Goal: Information Seeking & Learning: Find contact information

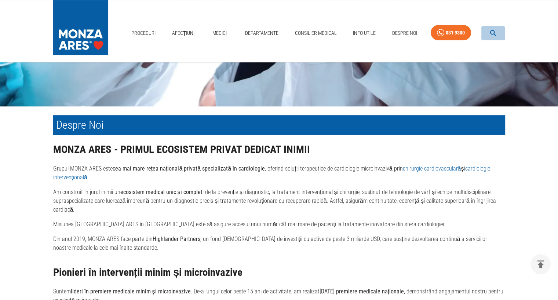
click at [489, 35] on button "button" at bounding box center [493, 33] width 23 height 14
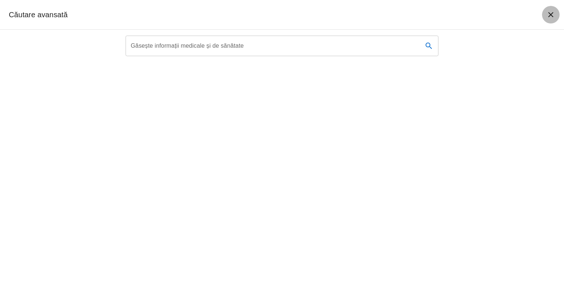
click at [555, 15] on icon "închide căutarea" at bounding box center [550, 14] width 9 height 9
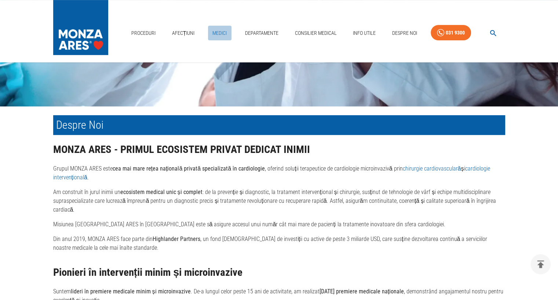
click at [223, 31] on link "Medici" at bounding box center [219, 33] width 23 height 15
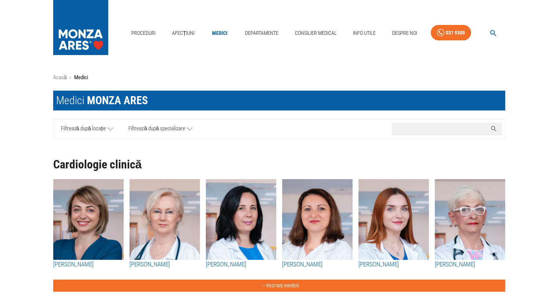
click at [413, 127] on input "Caută nume medic..." at bounding box center [439, 129] width 95 height 13
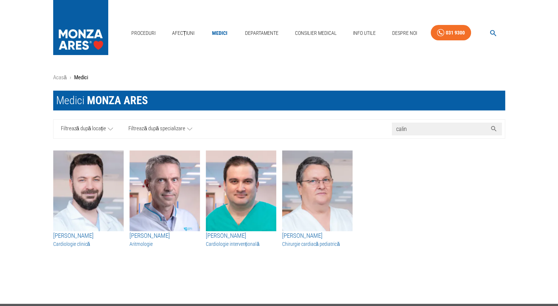
type input "calin"
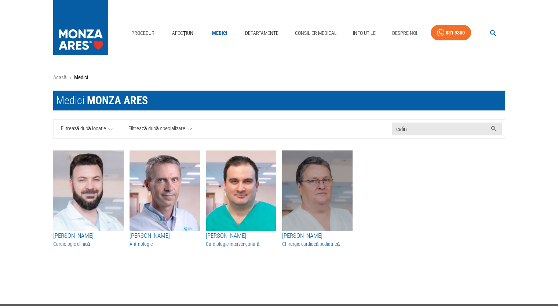
click at [335, 204] on img "button" at bounding box center [317, 191] width 70 height 81
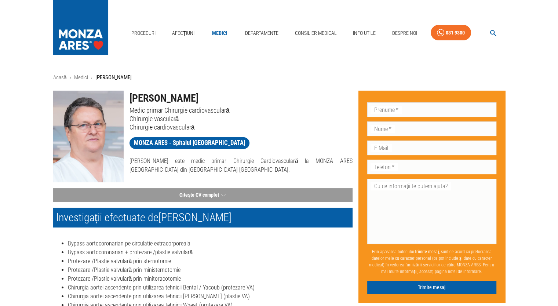
click at [96, 125] on img at bounding box center [88, 137] width 70 height 92
click at [89, 124] on img at bounding box center [88, 137] width 70 height 92
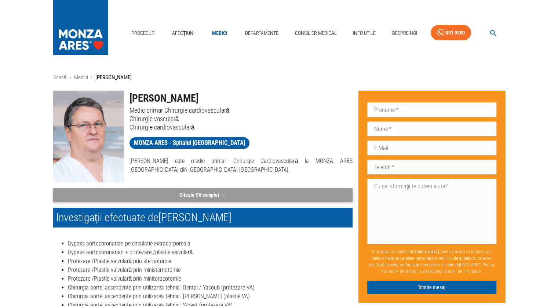
click at [225, 192] on icon "button" at bounding box center [223, 195] width 5 height 9
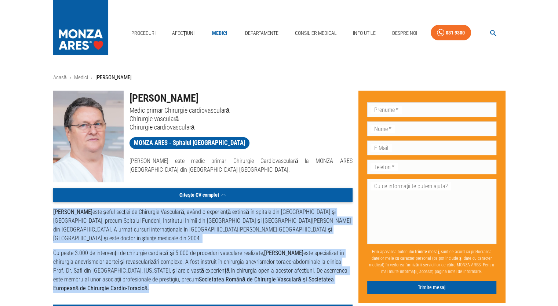
drag, startPoint x: 95, startPoint y: 280, endPoint x: 51, endPoint y: 213, distance: 80.1
click at [51, 213] on div "Citește CV complet [PERSON_NAME] este șeful secției de Chirurgie Vasculară, avâ…" at bounding box center [199, 240] width 305 height 116
copy div "[PERSON_NAME] este șeful secției de Chirurgie Vasculară, având o experiență ext…"
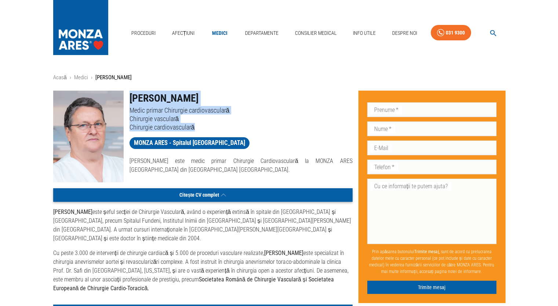
drag, startPoint x: 198, startPoint y: 127, endPoint x: 129, endPoint y: 104, distance: 72.6
click at [129, 104] on div "[PERSON_NAME] Medic primar Chirurgie cardiovasculară Chirurgie vasculară Chirur…" at bounding box center [238, 108] width 229 height 47
copy div "[PERSON_NAME] Medic primar Chirurgie cardiovasculară Chirurgie vasculară Chirur…"
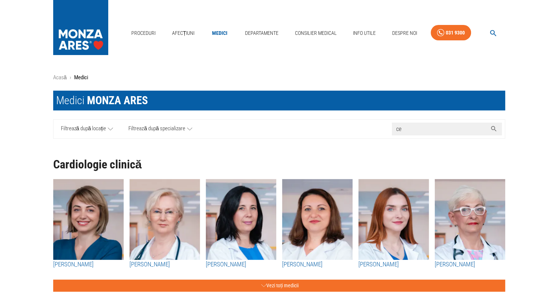
click at [446, 127] on input "ce" at bounding box center [439, 129] width 95 height 13
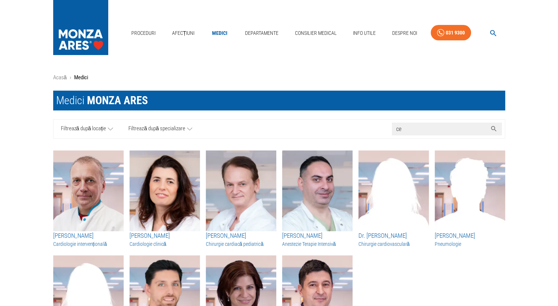
type input "ce"
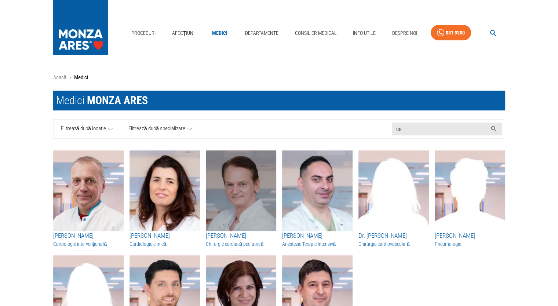
click at [213, 196] on img "button" at bounding box center [241, 191] width 70 height 81
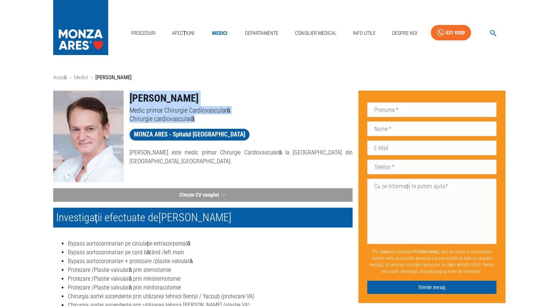
drag, startPoint x: 197, startPoint y: 120, endPoint x: 131, endPoint y: 102, distance: 68.9
click at [131, 102] on div "[PERSON_NAME] Medic primar Chirurgie Cardiovasculară Chirurgie cardiovasculară" at bounding box center [238, 104] width 229 height 38
copy div "[PERSON_NAME] Medic primar Chirurgie Cardiovasculară Chirurgie cardiovasculară"
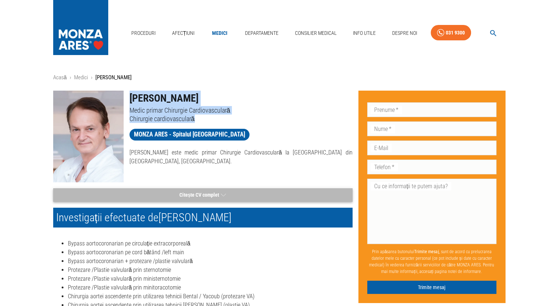
click at [182, 190] on button "Citește CV complet" at bounding box center [203, 195] width 300 height 14
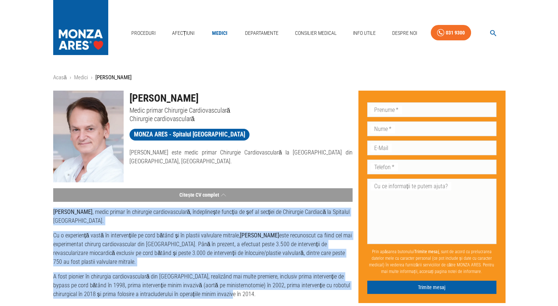
drag, startPoint x: 53, startPoint y: 210, endPoint x: 210, endPoint y: 292, distance: 177.4
click at [210, 292] on div "[PERSON_NAME] , medic primar în chirurgie cardiovasculară, îndeplinește funcția…" at bounding box center [203, 299] width 300 height 182
copy div "[PERSON_NAME] , medic primar în chirurgie cardiovasculară, îndeplinește funcția…"
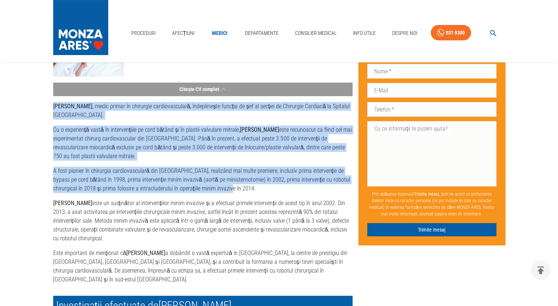
scroll to position [111, 0]
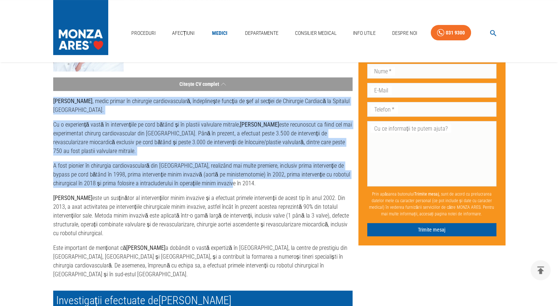
click at [125, 157] on div "[PERSON_NAME] , medic primar în chirurgie cardiovasculară, îndeplinește funcția…" at bounding box center [203, 188] width 300 height 182
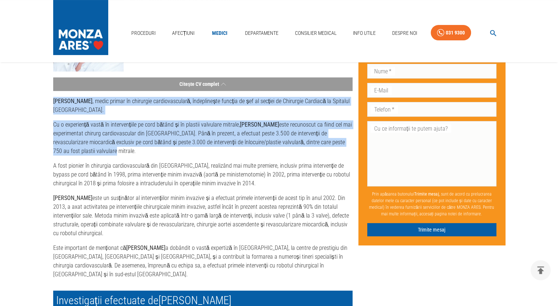
drag, startPoint x: 99, startPoint y: 153, endPoint x: 53, endPoint y: 104, distance: 67.3
click at [53, 104] on div "[PERSON_NAME] , medic primar în chirurgie cardiovasculară, îndeplinește funcția…" at bounding box center [203, 188] width 300 height 182
copy div "[PERSON_NAME] , medic primar în chirurgie cardiovasculară, îndeplinește funcția…"
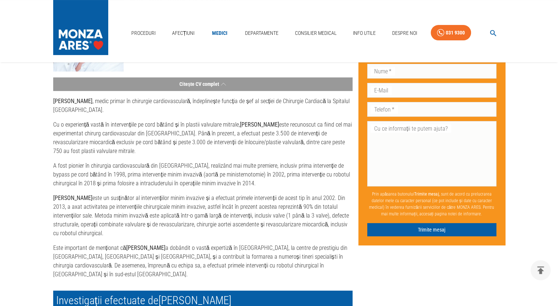
click at [216, 182] on p "A fost pionier în chirurgia cardiovasculară din [GEOGRAPHIC_DATA], realizând ma…" at bounding box center [203, 175] width 300 height 26
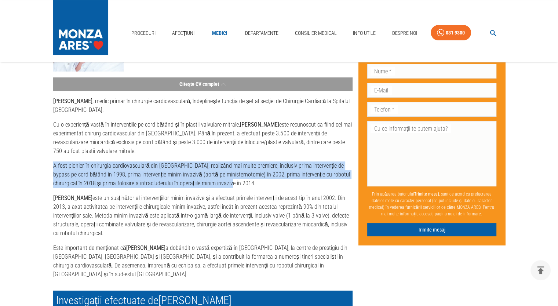
drag, startPoint x: 213, startPoint y: 186, endPoint x: 53, endPoint y: 164, distance: 161.9
click at [53, 164] on p "A fost pionier în chirurgia cardiovasculară din [GEOGRAPHIC_DATA], realizând ma…" at bounding box center [203, 175] width 300 height 26
copy p "A fost pionier în chirurgia cardiovasculară din [GEOGRAPHIC_DATA], realizând ma…"
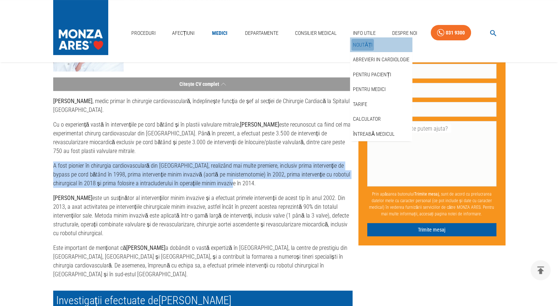
click at [364, 45] on link "Noutăți" at bounding box center [363, 45] width 22 height 12
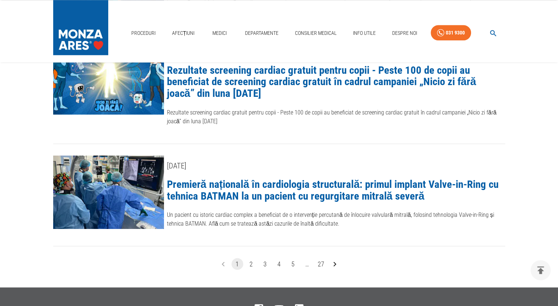
scroll to position [994, 0]
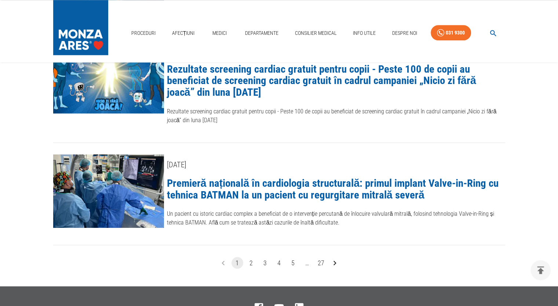
click at [323, 182] on link "Premieră națională în cardiologia structurală: primul implant Valve-in-Ring cu …" at bounding box center [333, 189] width 332 height 24
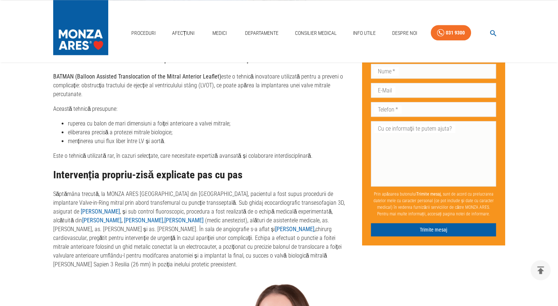
scroll to position [781, 0]
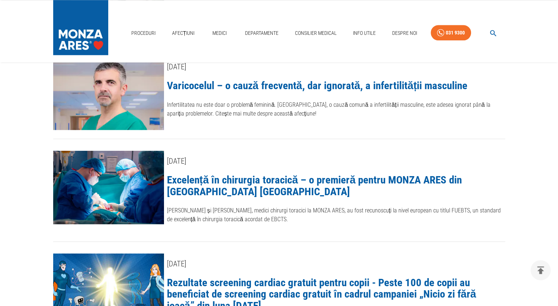
scroll to position [994, 0]
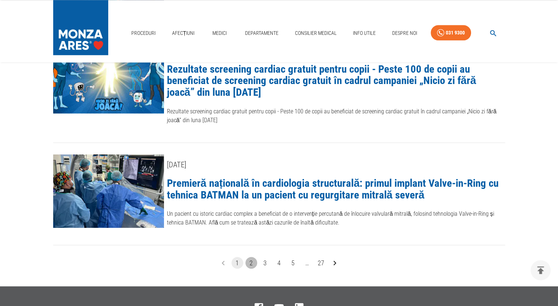
click at [252, 257] on button "2" at bounding box center [252, 263] width 12 height 12
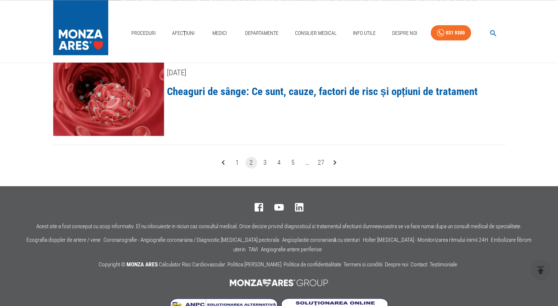
scroll to position [1179, 0]
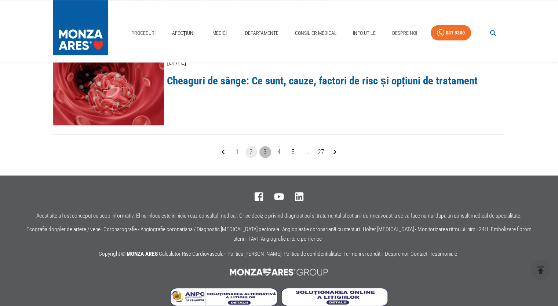
click at [265, 146] on button "3" at bounding box center [266, 152] width 12 height 12
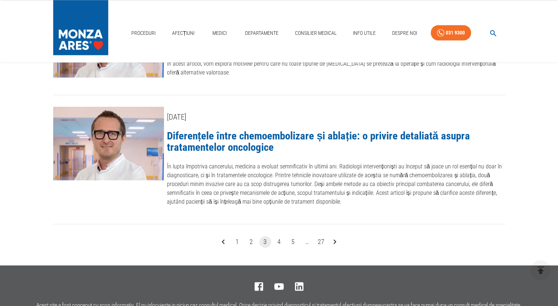
scroll to position [1062, 0]
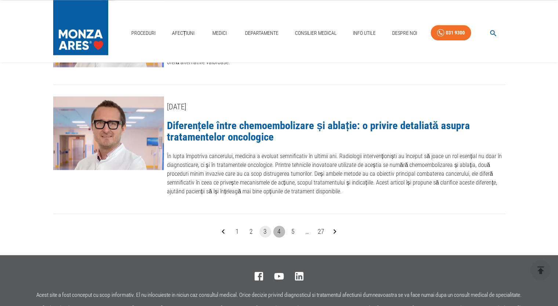
click at [280, 226] on button "4" at bounding box center [280, 232] width 12 height 12
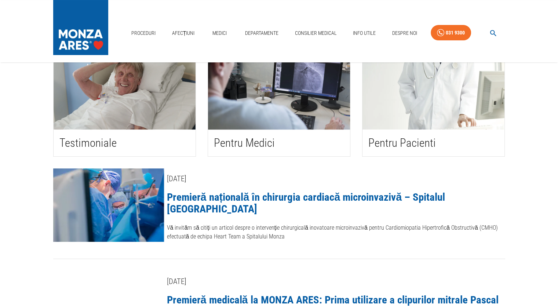
scroll to position [76, 0]
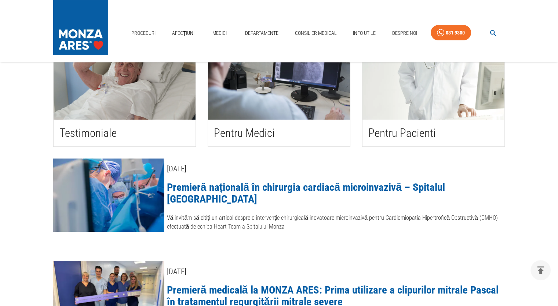
click at [325, 183] on link "Premieră națională în chirurgia cardiacă microinvazivă – Spitalul [GEOGRAPHIC_D…" at bounding box center [306, 193] width 279 height 24
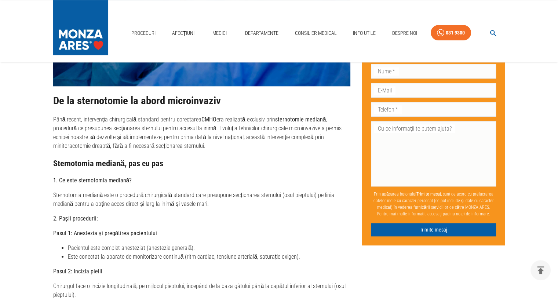
scroll to position [723, 0]
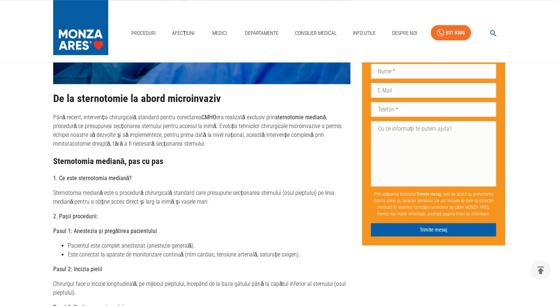
click at [149, 144] on p "Până recent, intervenția chirurgicală standard pentru corectarea CMHO era reali…" at bounding box center [202, 130] width 298 height 35
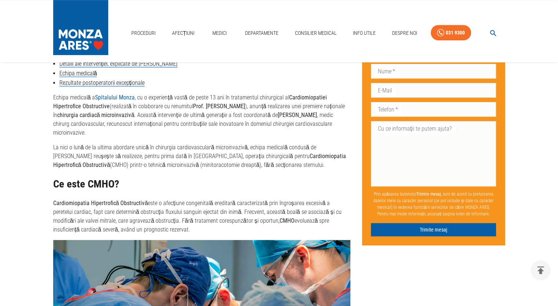
scroll to position [371, 0]
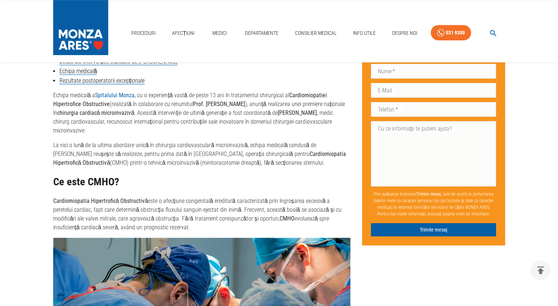
click at [291, 164] on p "La nici o lună de la ultima abordare unică în chirurgia cardiovasculară microin…" at bounding box center [202, 154] width 298 height 26
drag, startPoint x: 124, startPoint y: 153, endPoint x: 305, endPoint y: 162, distance: 180.5
click at [305, 162] on p "La nici o lună de la ultima abordare unică în chirurgia cardiovasculară microin…" at bounding box center [202, 154] width 298 height 26
copy p "pentru prima dată în [GEOGRAPHIC_DATA], operația chirurgicală pentru Cardiomiop…"
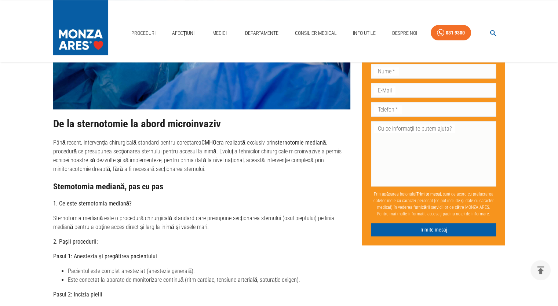
scroll to position [700, 0]
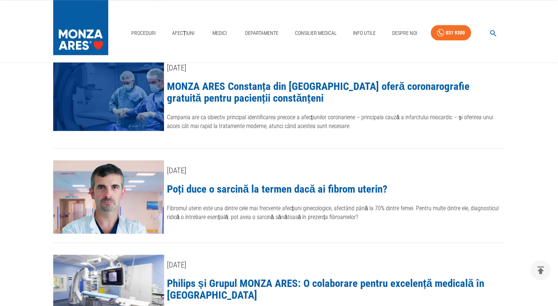
scroll to position [76, 0]
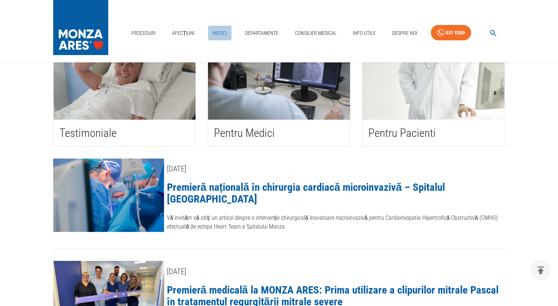
click at [214, 33] on link "Medici" at bounding box center [219, 33] width 23 height 15
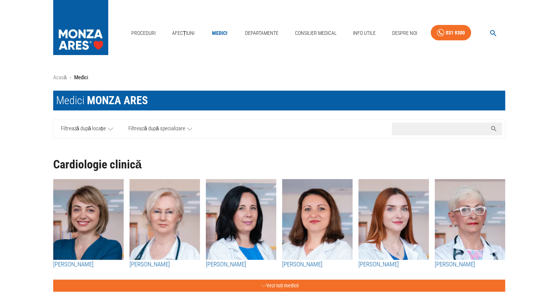
click at [431, 132] on input "Caută nume medic..." at bounding box center [439, 129] width 95 height 13
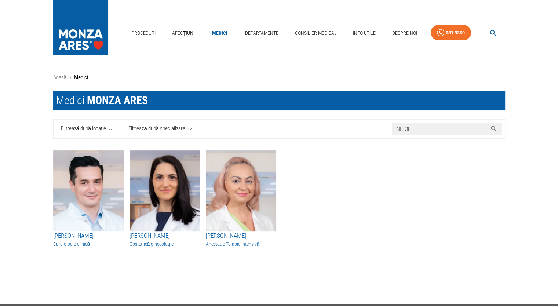
type input "NICOL"
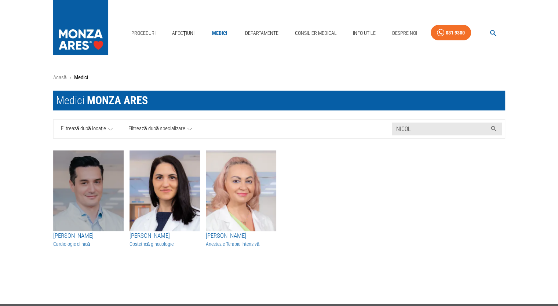
click at [90, 180] on img "button" at bounding box center [88, 191] width 70 height 81
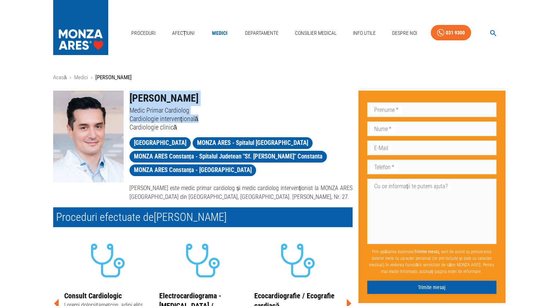
drag, startPoint x: 199, startPoint y: 119, endPoint x: 129, endPoint y: 102, distance: 71.8
click at [129, 102] on div "[PERSON_NAME] Medic Primar Cardiolog Cardiologie intervențională Cardiologie cl…" at bounding box center [238, 108] width 229 height 47
copy div "[PERSON_NAME] Medic Primar Cardiolog Cardiologie intervențională"
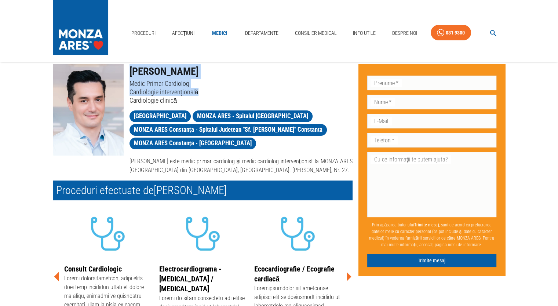
scroll to position [26, 0]
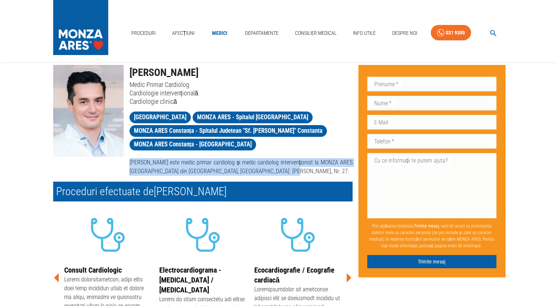
drag, startPoint x: 276, startPoint y: 172, endPoint x: 130, endPoint y: 165, distance: 145.6
click at [130, 165] on p "[PERSON_NAME] este medic primar cardiolog și medic cardiolog intervenționist la…" at bounding box center [241, 167] width 223 height 18
copy p "[PERSON_NAME] este medic primar cardiolog și medic cardiolog intervenționist la…"
